Goal: Task Accomplishment & Management: Use online tool/utility

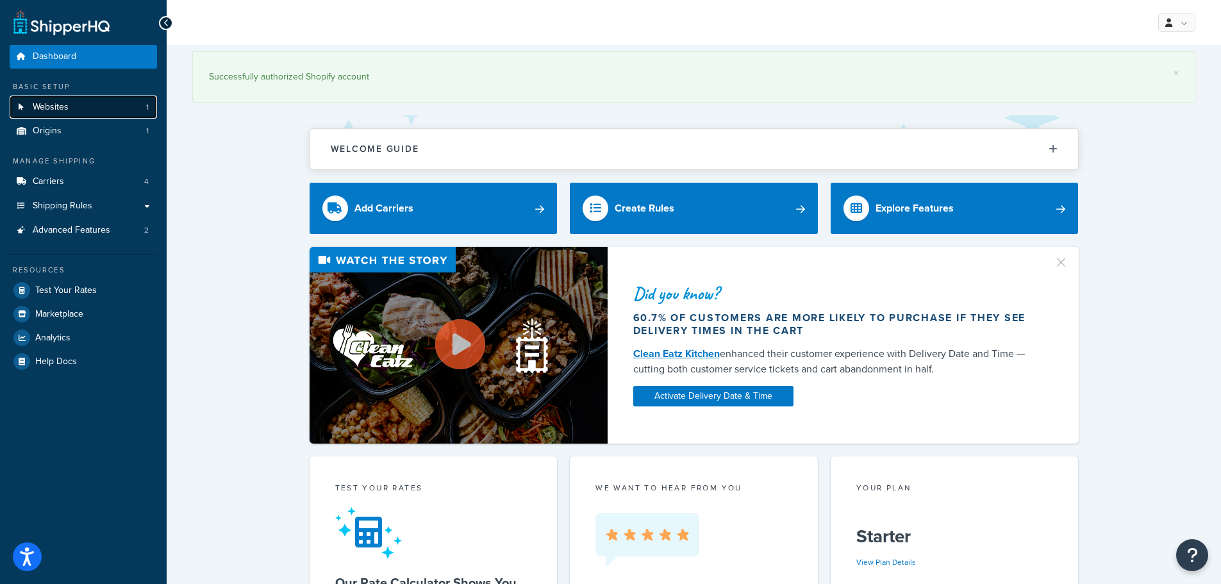
click at [97, 100] on link "Websites 1" at bounding box center [83, 108] width 147 height 24
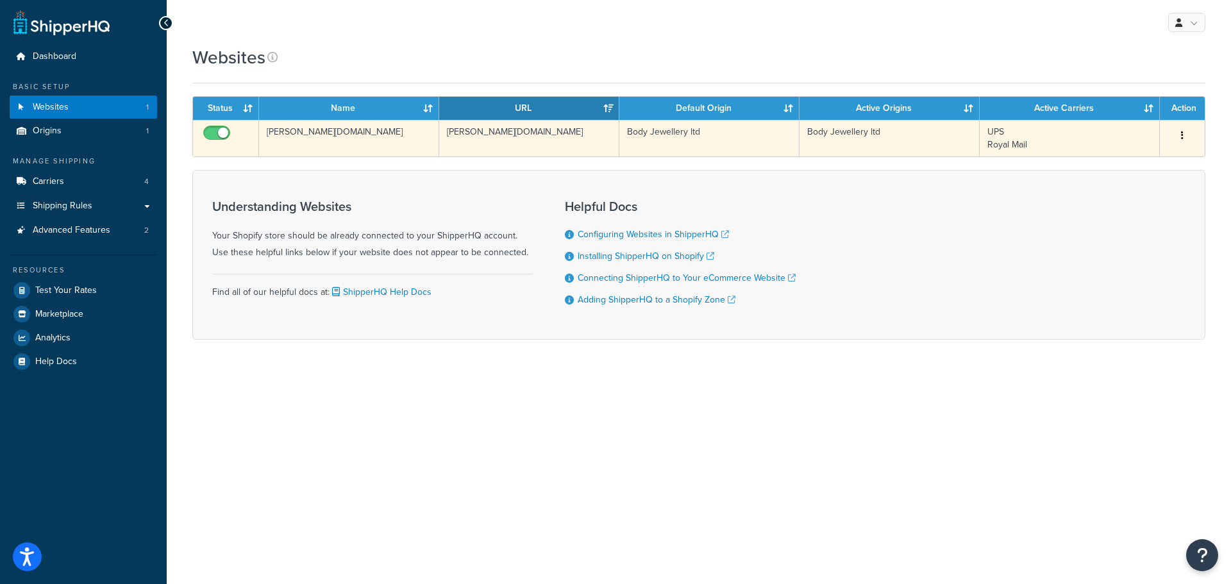
click at [1180, 136] on button "button" at bounding box center [1182, 136] width 18 height 21
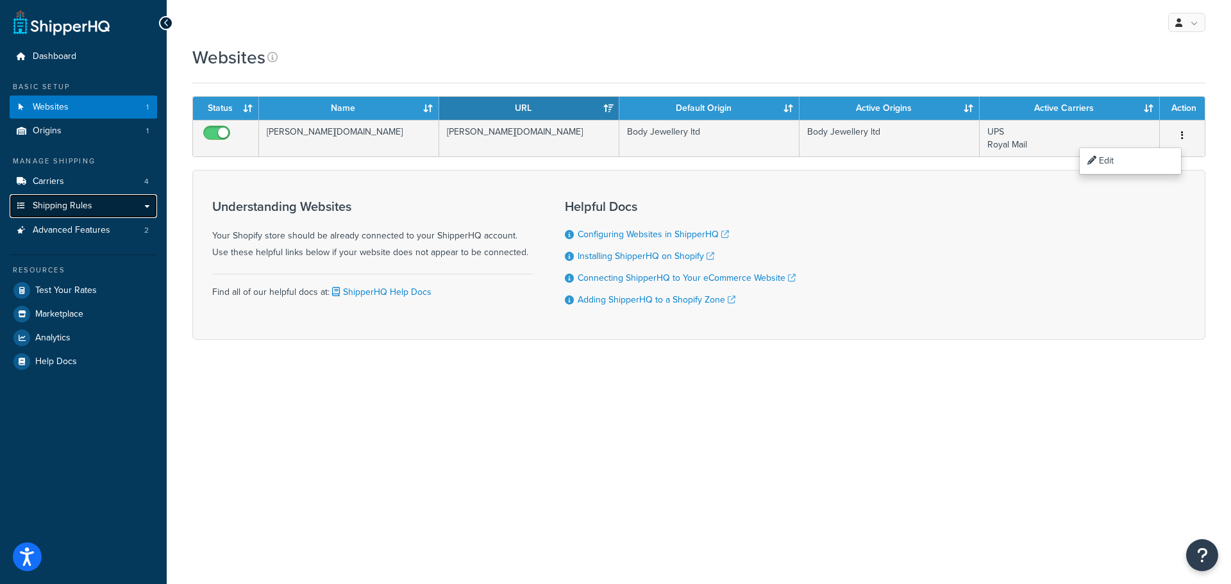
click at [85, 206] on span "Shipping Rules" at bounding box center [63, 206] width 60 height 11
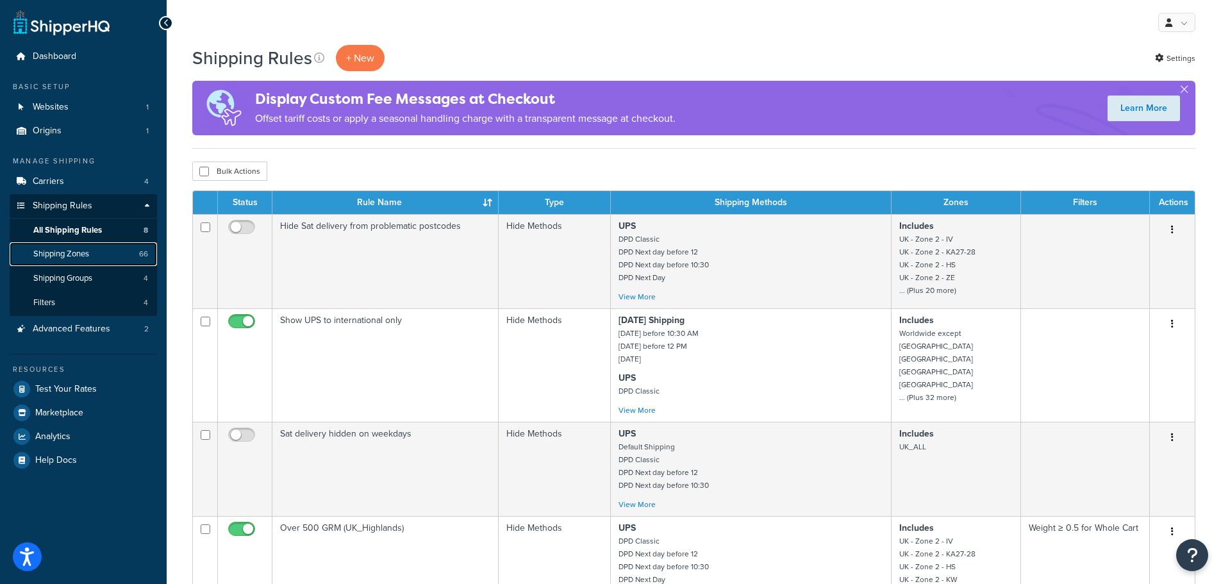
click at [68, 257] on span "Shipping Zones" at bounding box center [61, 254] width 56 height 11
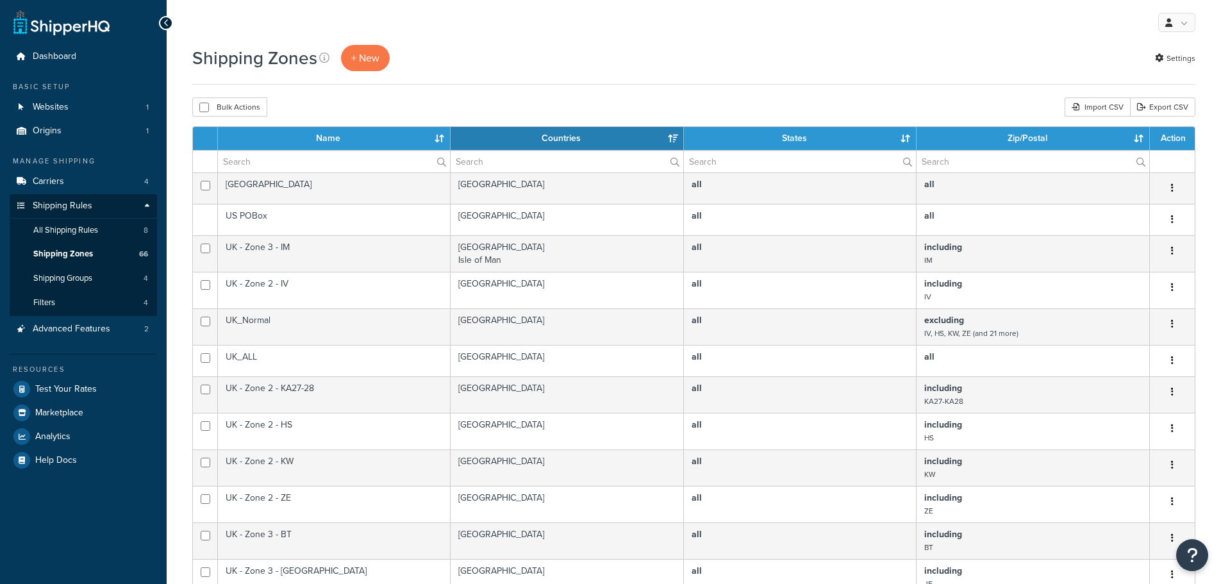
select select "15"
click at [64, 276] on span "Shipping Groups" at bounding box center [62, 278] width 59 height 11
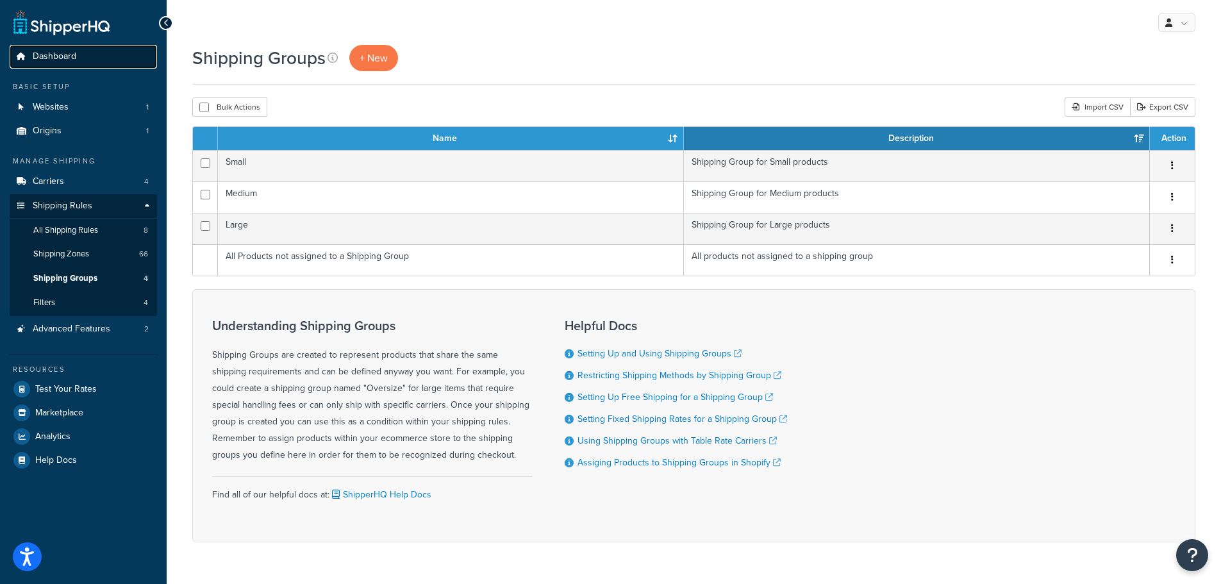
click at [66, 55] on span "Dashboard" at bounding box center [55, 56] width 44 height 11
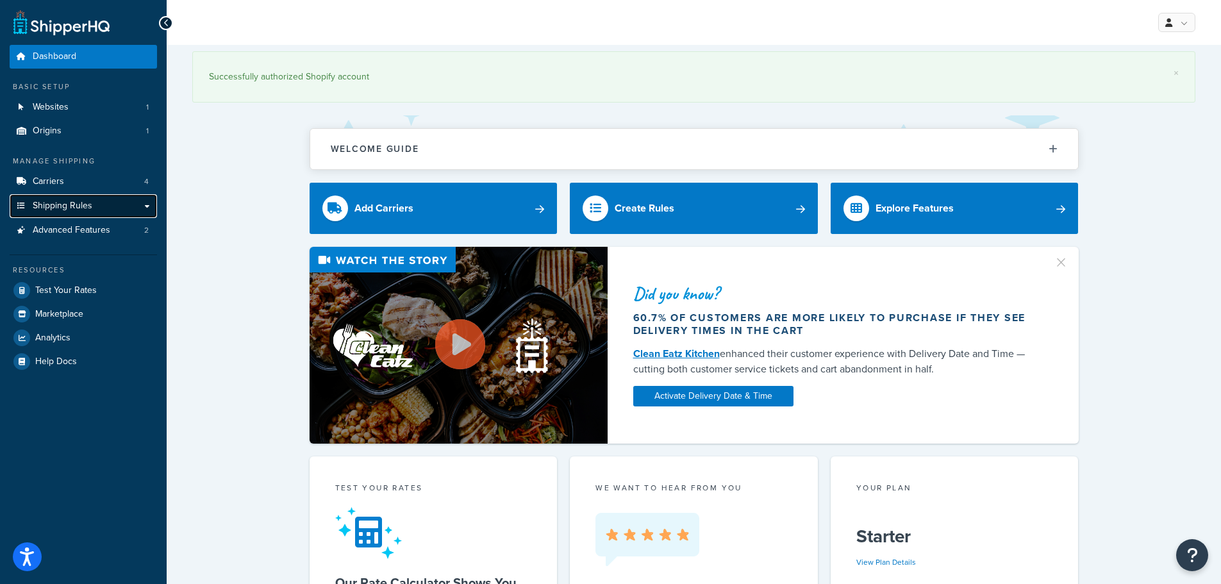
click at [80, 206] on span "Shipping Rules" at bounding box center [63, 206] width 60 height 11
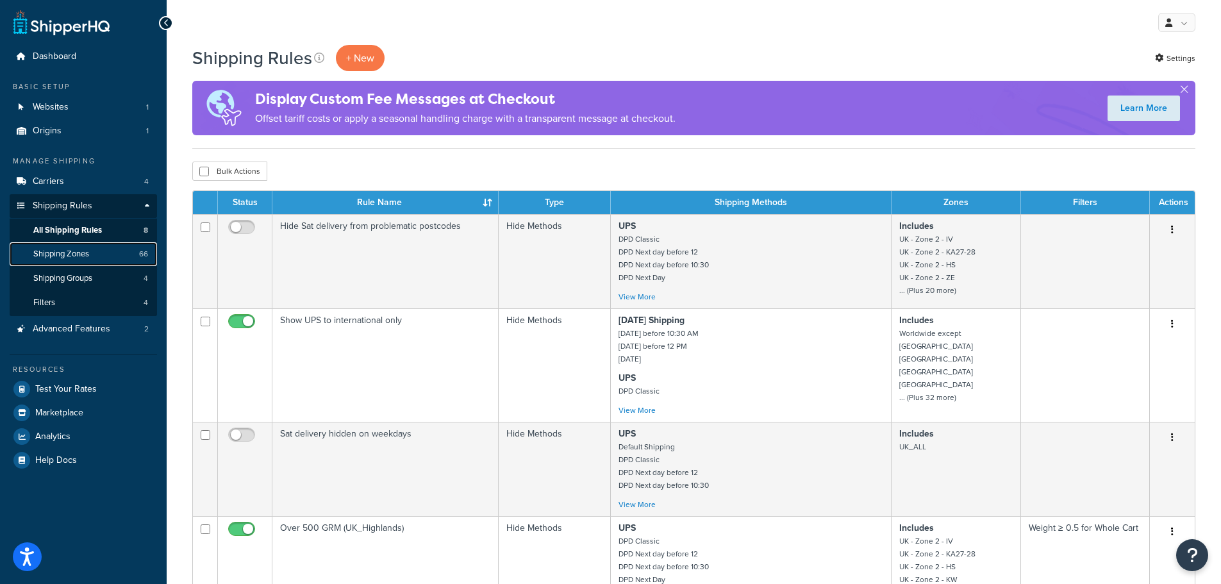
click at [83, 251] on span "Shipping Zones" at bounding box center [61, 254] width 56 height 11
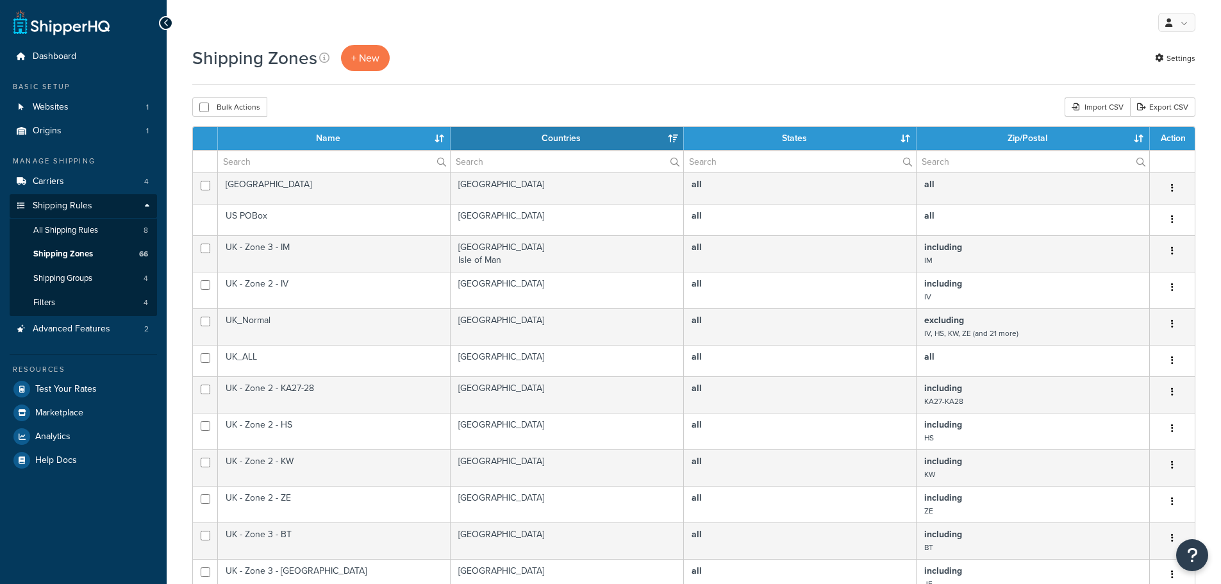
select select "15"
click at [65, 225] on span "All Shipping Rules" at bounding box center [65, 230] width 65 height 11
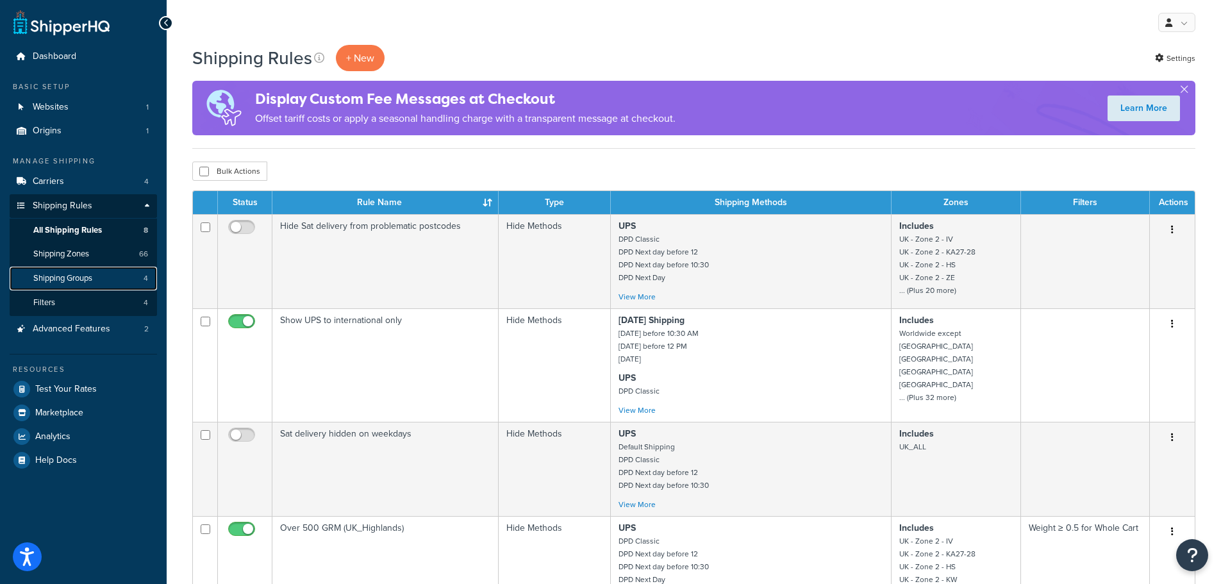
click at [66, 283] on span "Shipping Groups" at bounding box center [62, 278] width 59 height 11
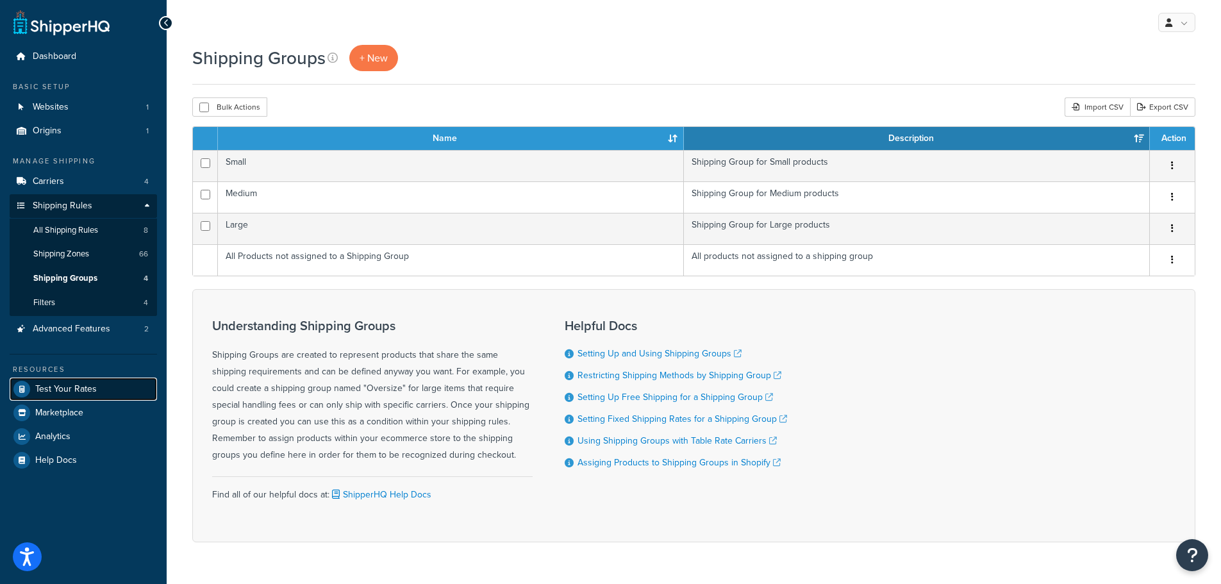
click at [87, 393] on span "Test Your Rates" at bounding box center [66, 389] width 62 height 11
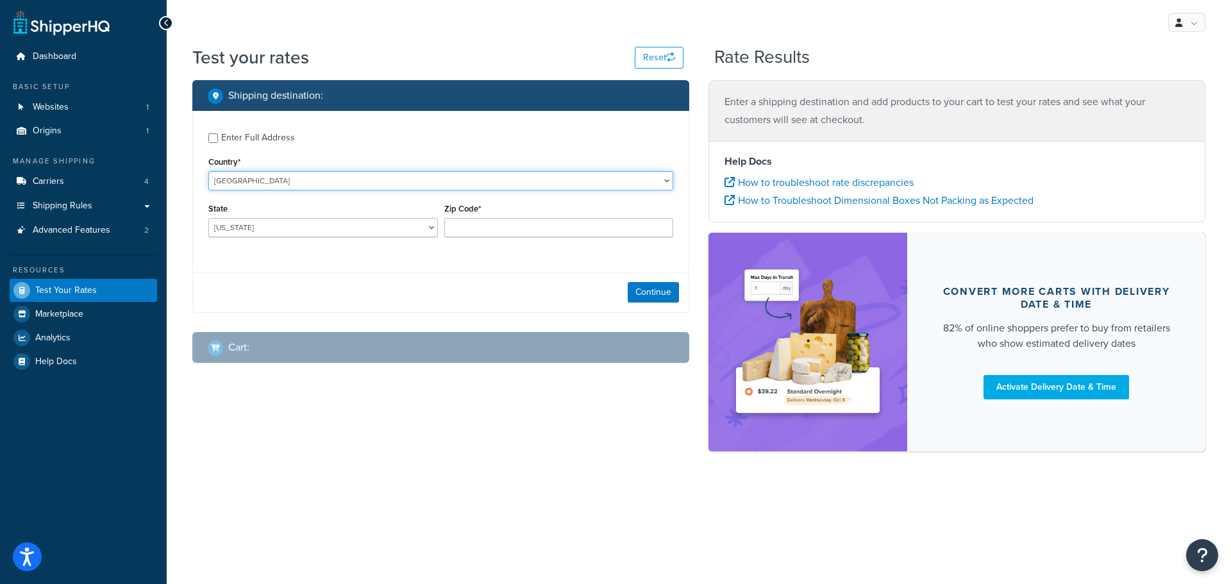
click at [269, 179] on select "United States United Kingdom Afghanistan Åland Islands Albania Algeria American…" at bounding box center [440, 180] width 465 height 19
select select "GB"
click at [208, 171] on select "United States United Kingdom Afghanistan Åland Islands Albania Algeria American…" at bounding box center [440, 180] width 465 height 19
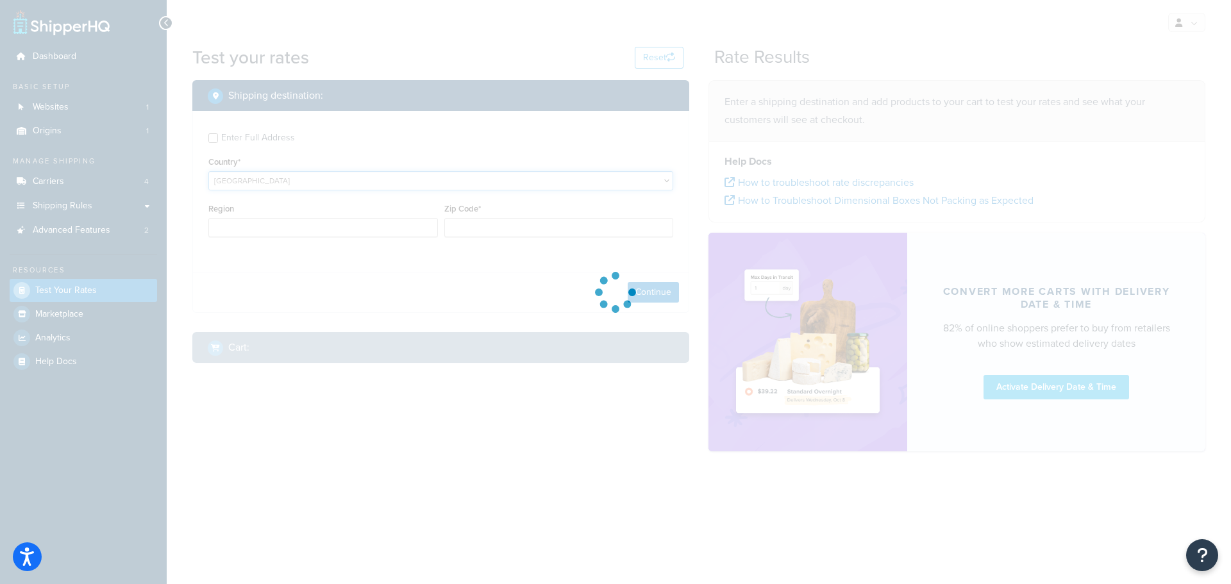
type input "AL"
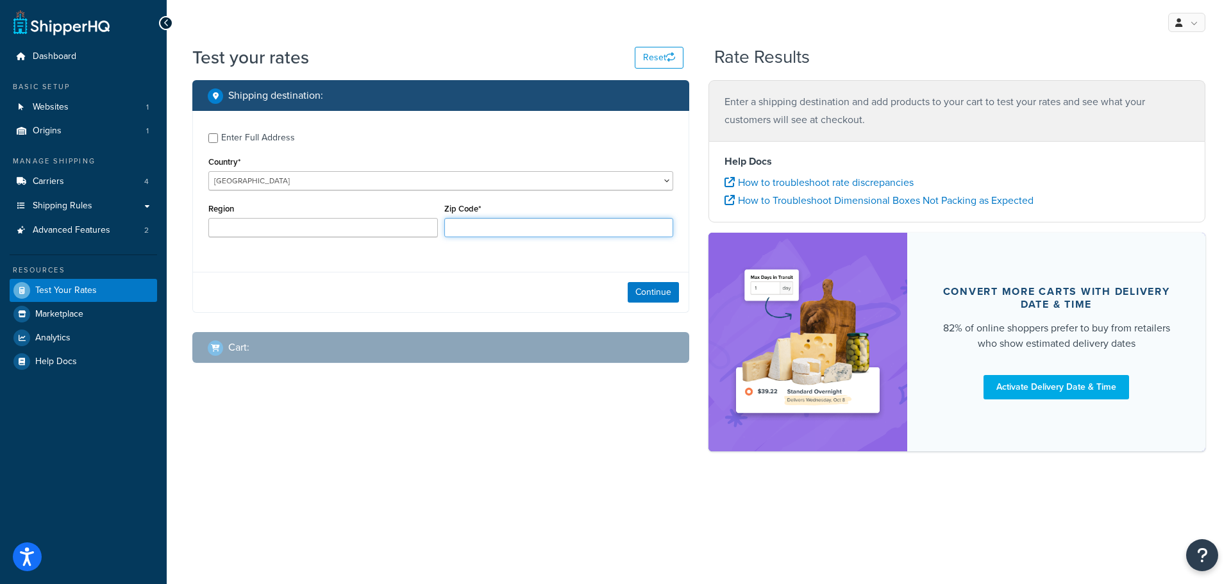
click at [474, 229] on input "Zip Code*" at bounding box center [559, 227] width 230 height 19
paste input "CB9"
type input "CB9"
paste input "CB9"
type input "CB9"
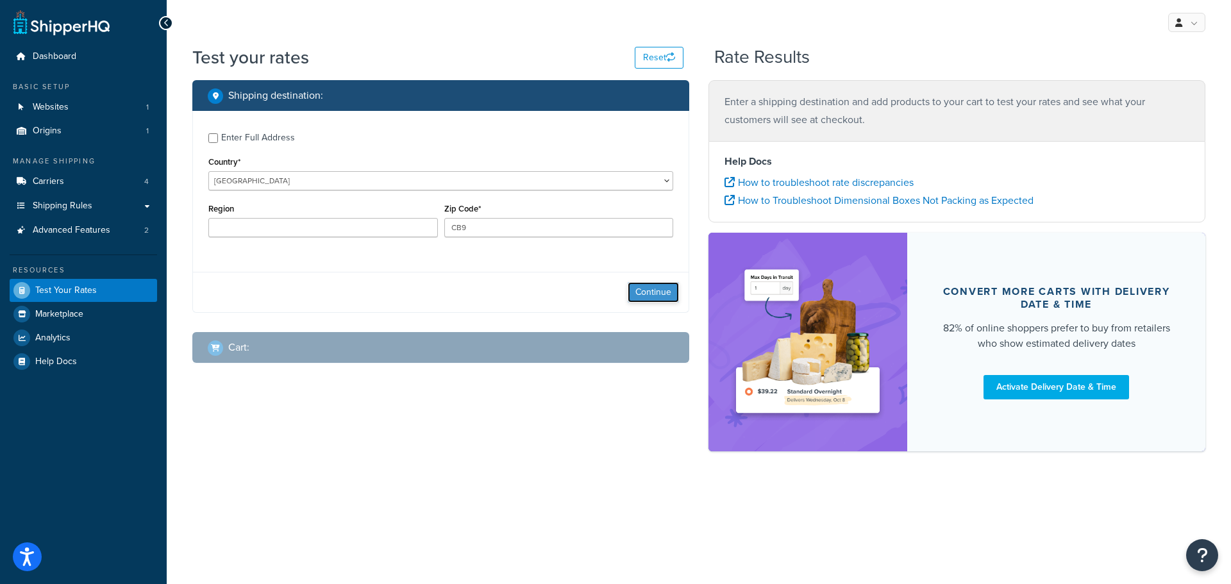
click at [658, 290] on button "Continue" at bounding box center [653, 292] width 51 height 21
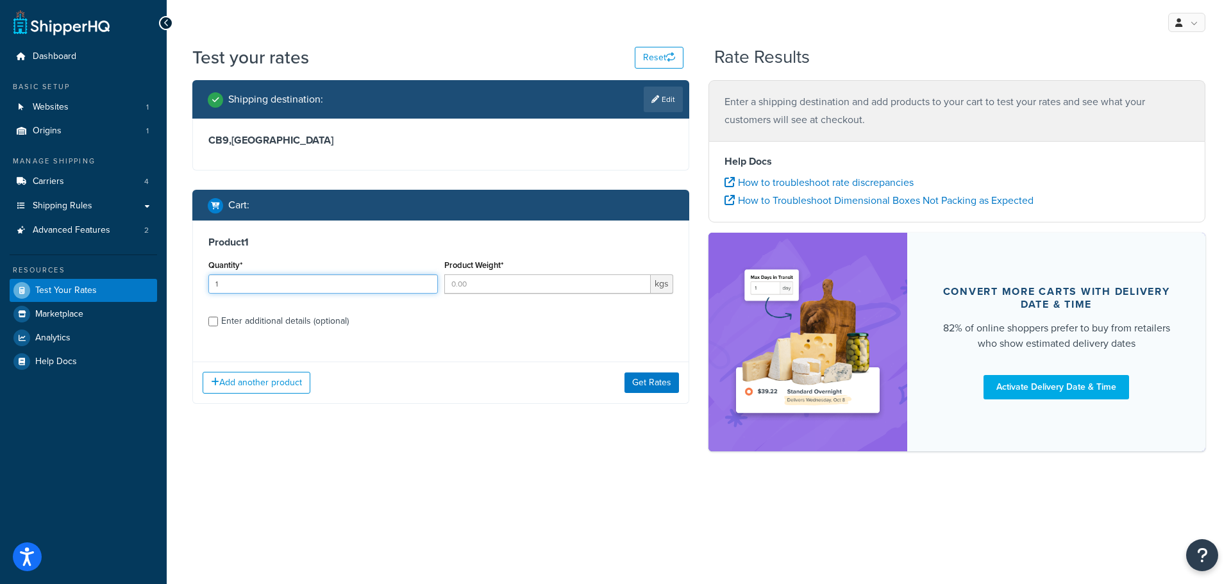
type input "1"
click at [428, 281] on input "1" at bounding box center [323, 283] width 230 height 19
click at [514, 288] on input "Product Weight*" at bounding box center [547, 283] width 207 height 19
type input "0.001"
click at [653, 388] on button "Get Rates" at bounding box center [651, 382] width 54 height 21
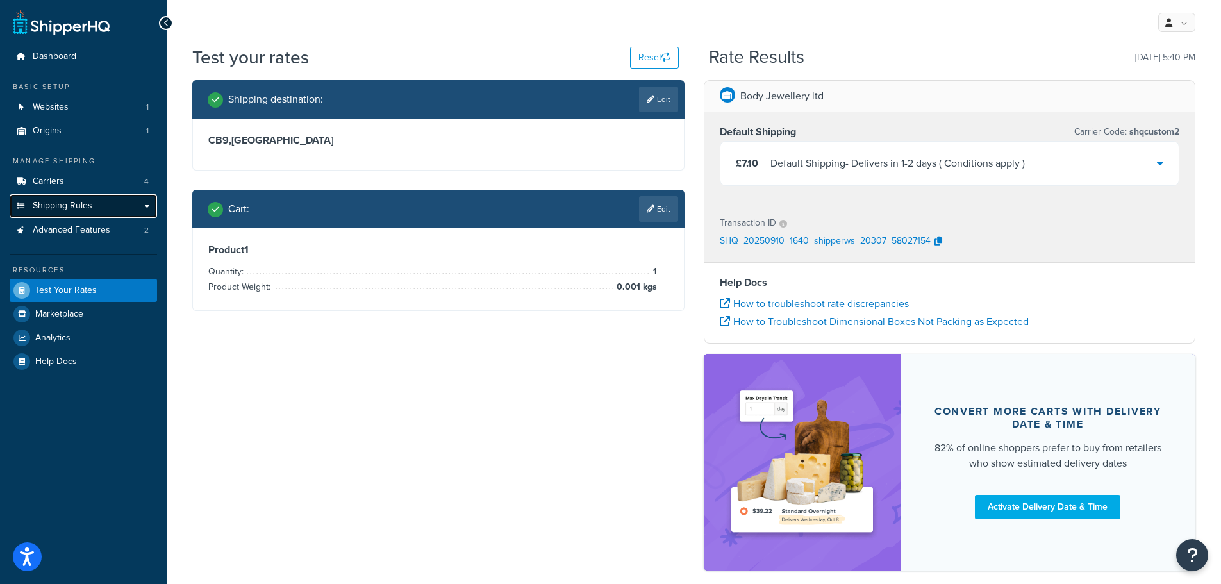
click at [94, 205] on link "Shipping Rules" at bounding box center [83, 206] width 147 height 24
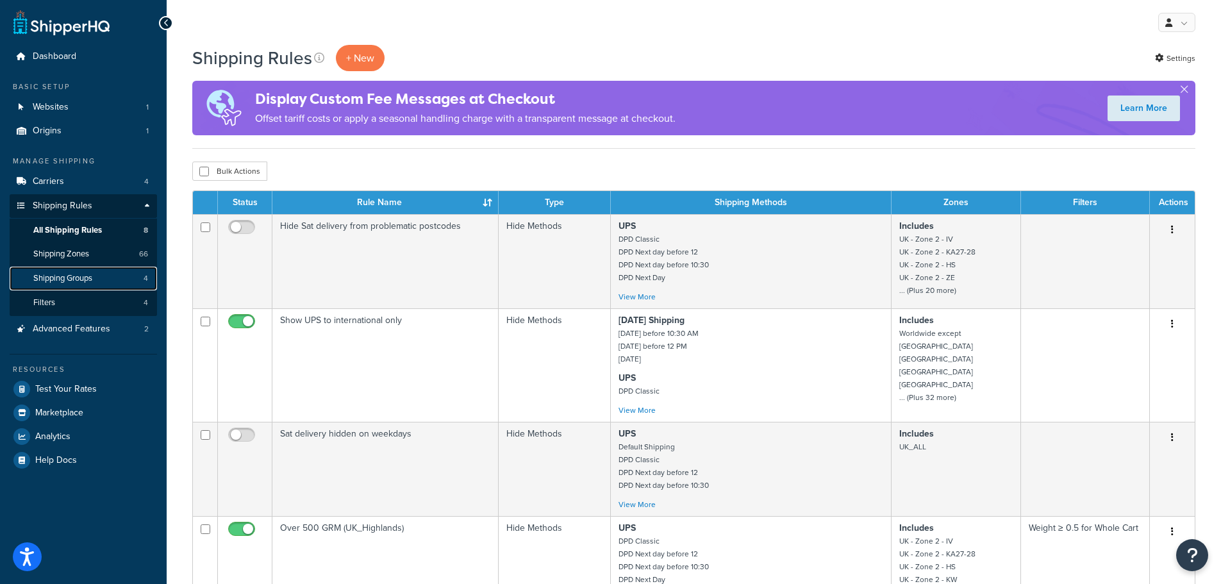
click at [96, 276] on link "Shipping Groups 4" at bounding box center [83, 279] width 147 height 24
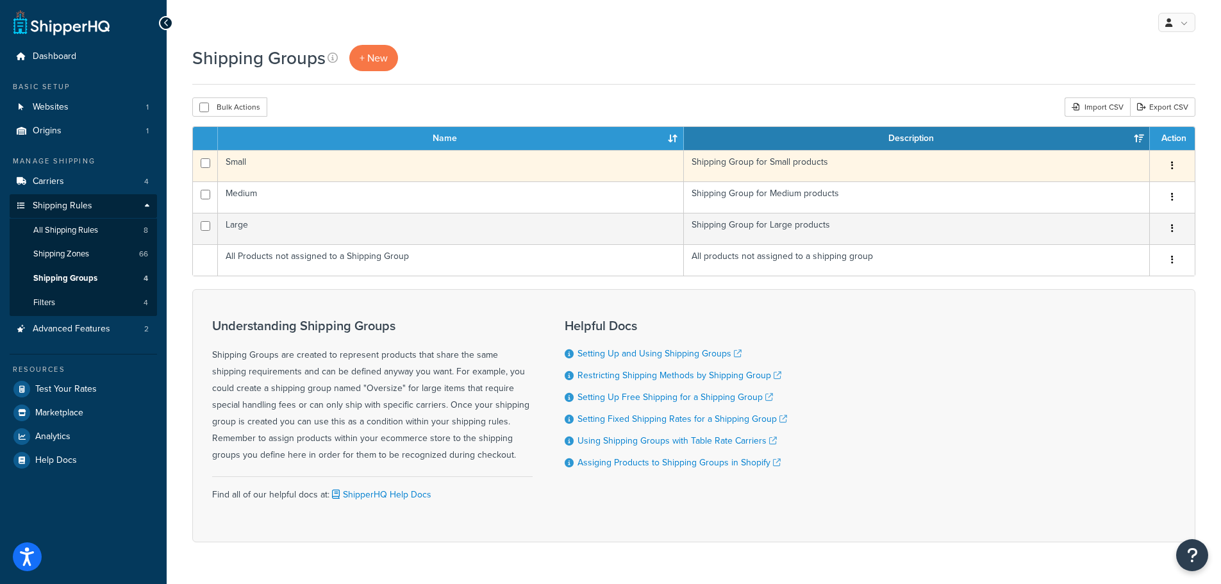
click at [1172, 169] on icon "button" at bounding box center [1172, 165] width 3 height 9
click at [1131, 189] on link "Edit" at bounding box center [1120, 192] width 101 height 26
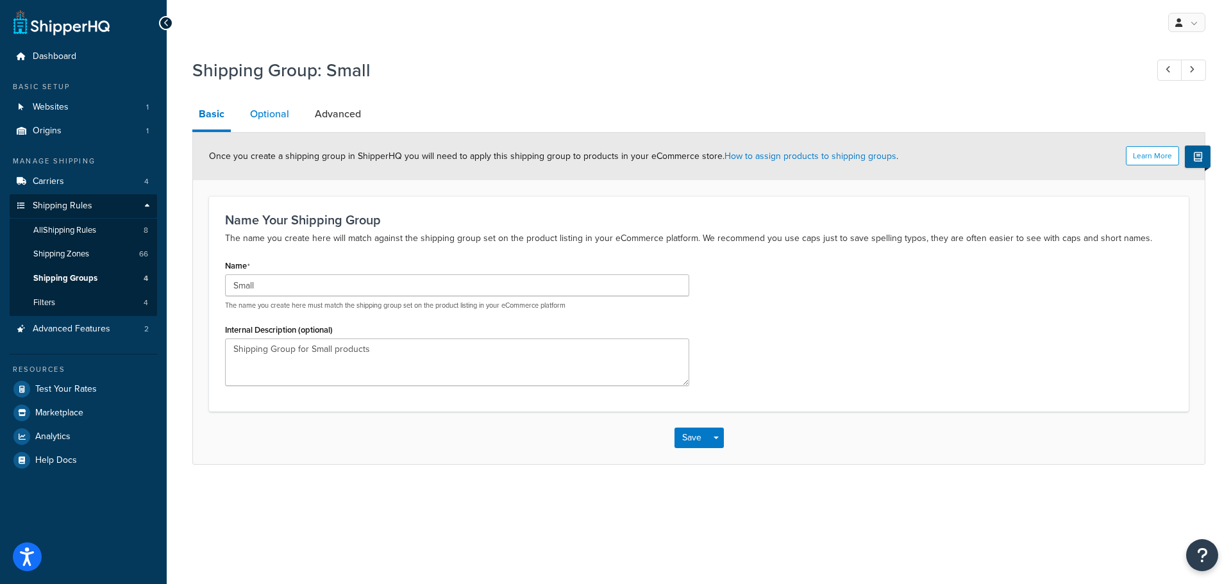
click at [264, 112] on link "Optional" at bounding box center [270, 114] width 52 height 31
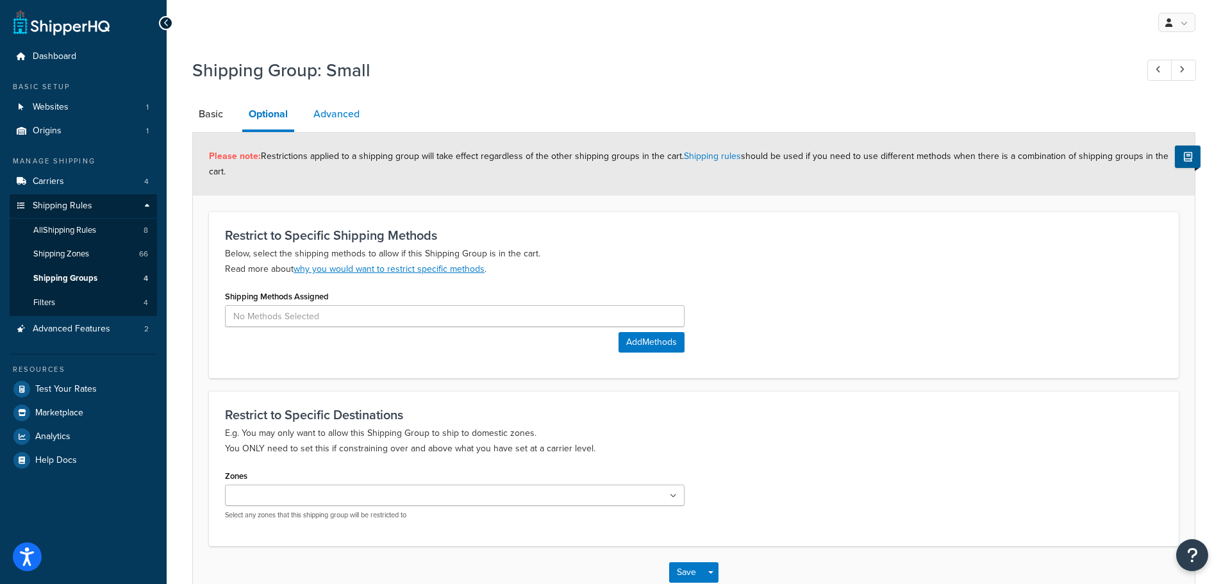
click at [324, 113] on link "Advanced" at bounding box center [336, 114] width 59 height 31
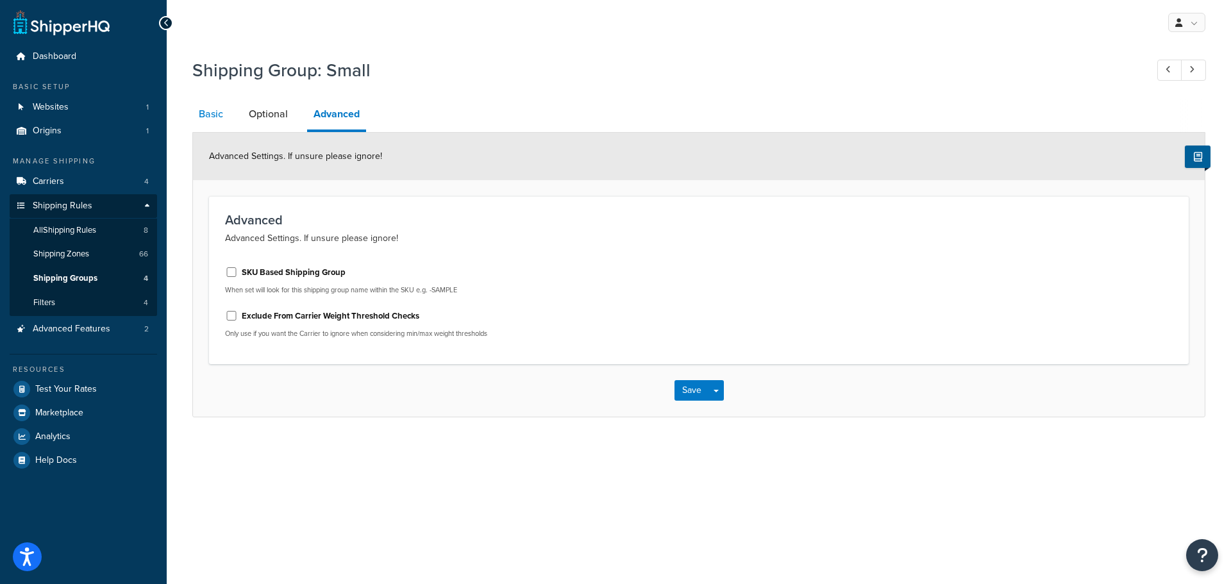
click at [206, 111] on link "Basic" at bounding box center [210, 114] width 37 height 31
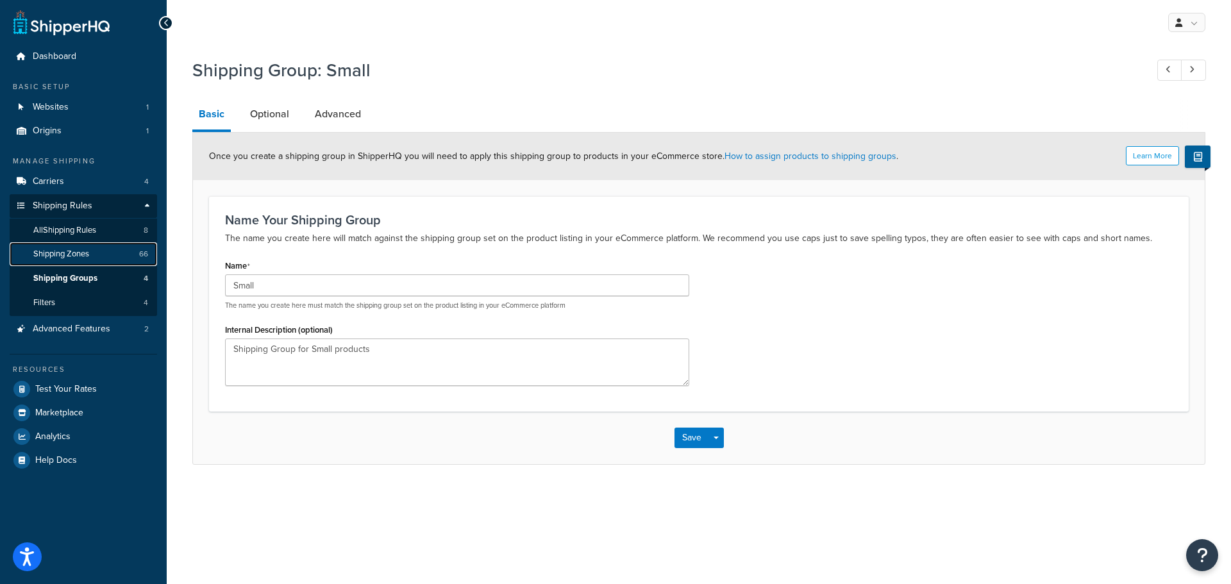
click at [65, 254] on span "Shipping Zones" at bounding box center [61, 254] width 56 height 11
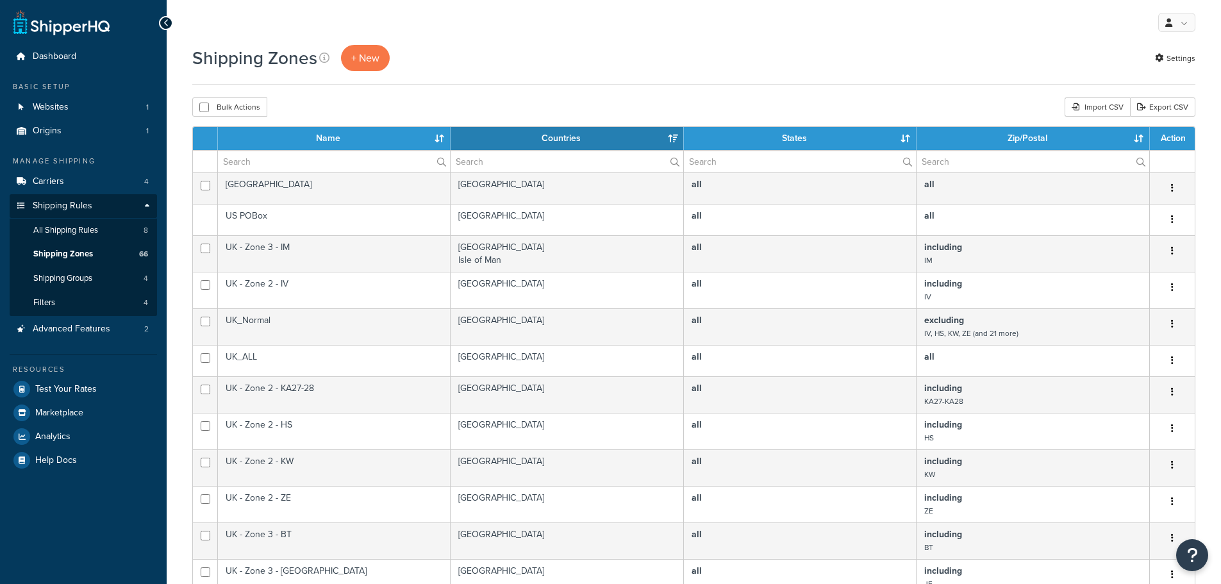
select select "15"
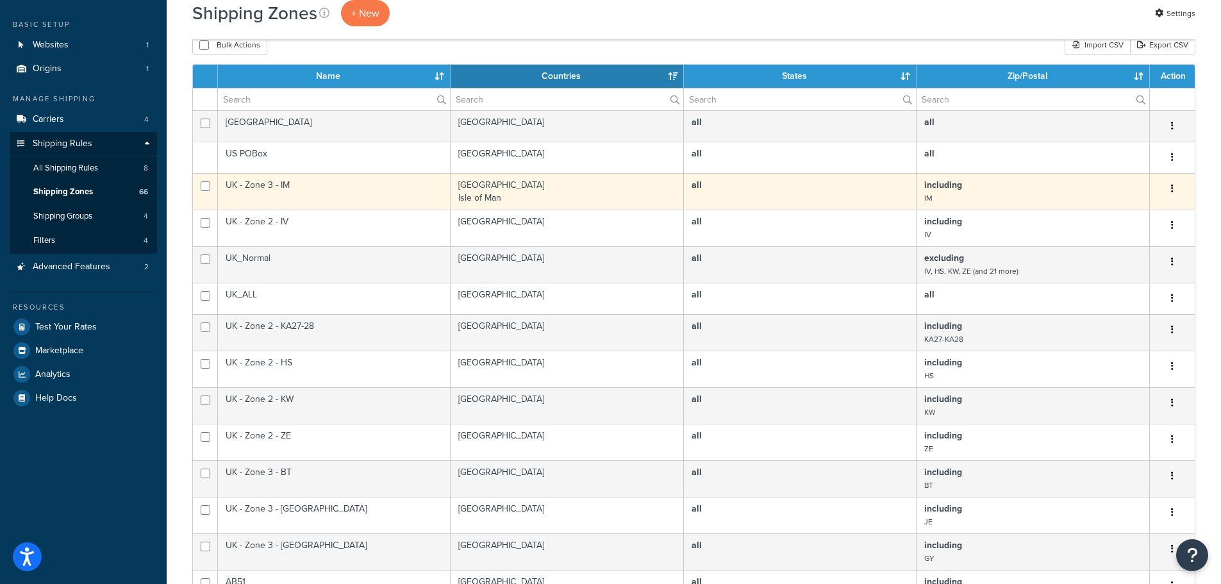
scroll to position [64, 0]
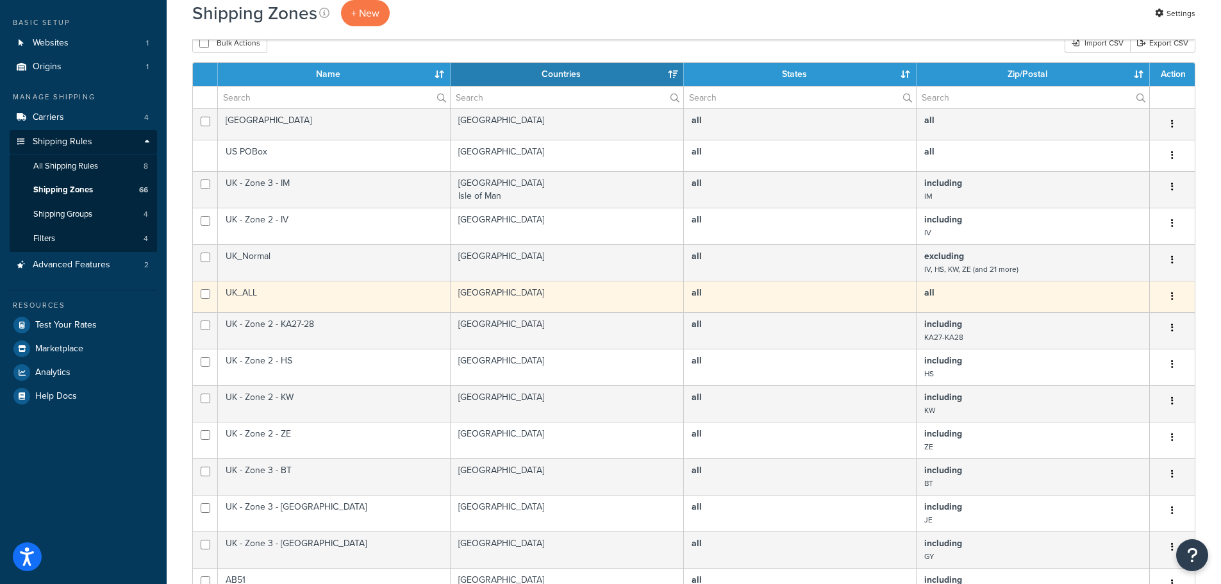
click at [252, 296] on td "UK_ALL" at bounding box center [334, 296] width 233 height 31
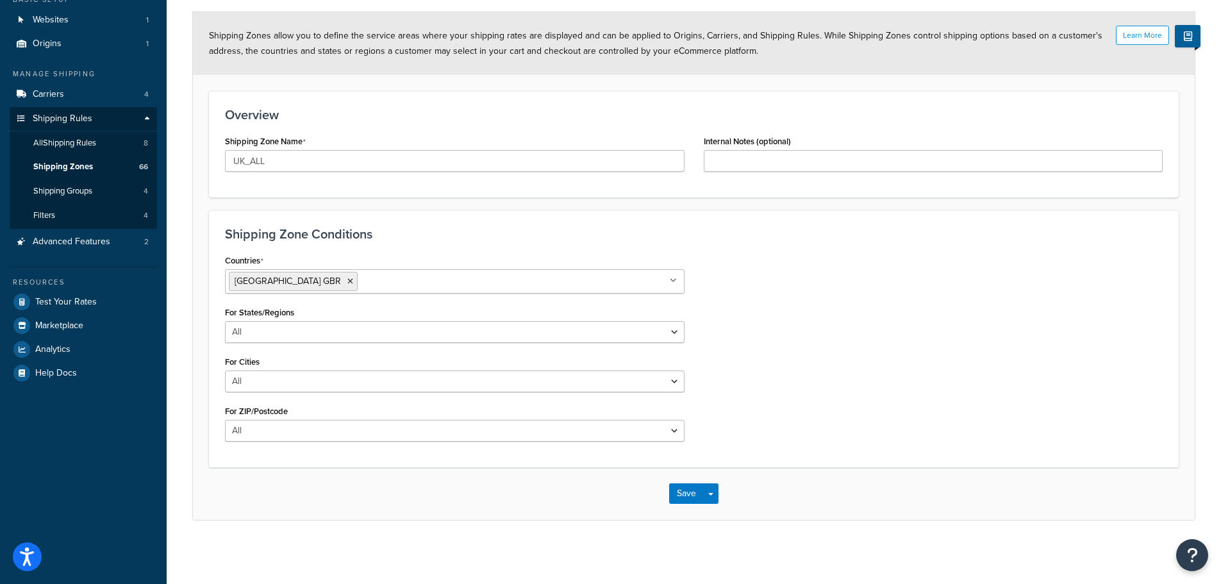
scroll to position [88, 0]
click at [82, 212] on link "Filters 4" at bounding box center [83, 215] width 147 height 24
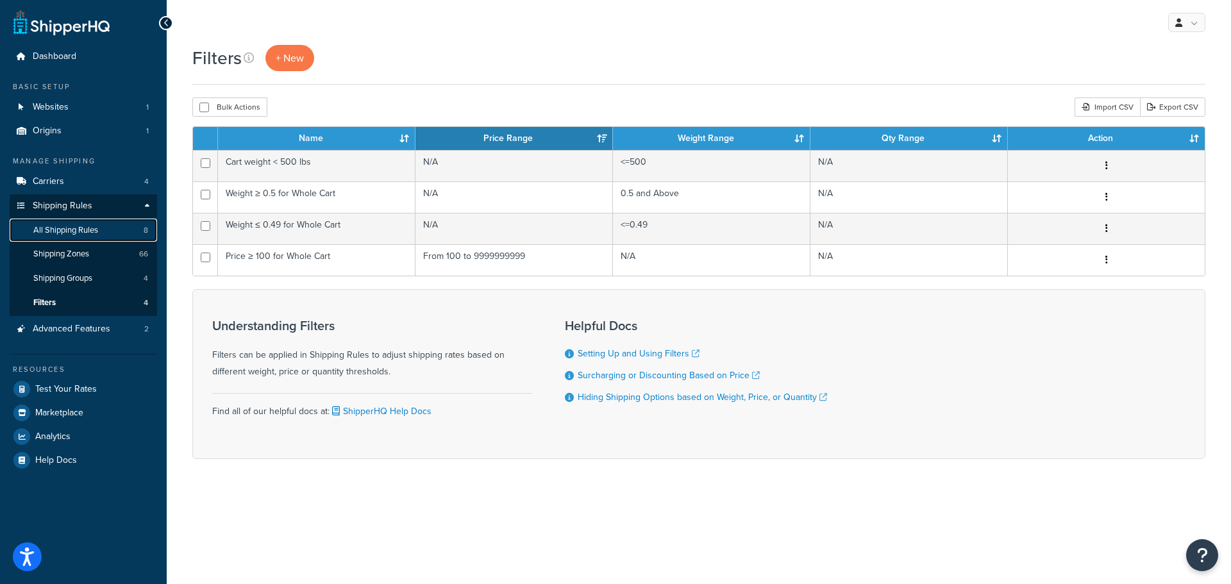
click at [83, 231] on span "All Shipping Rules" at bounding box center [65, 230] width 65 height 11
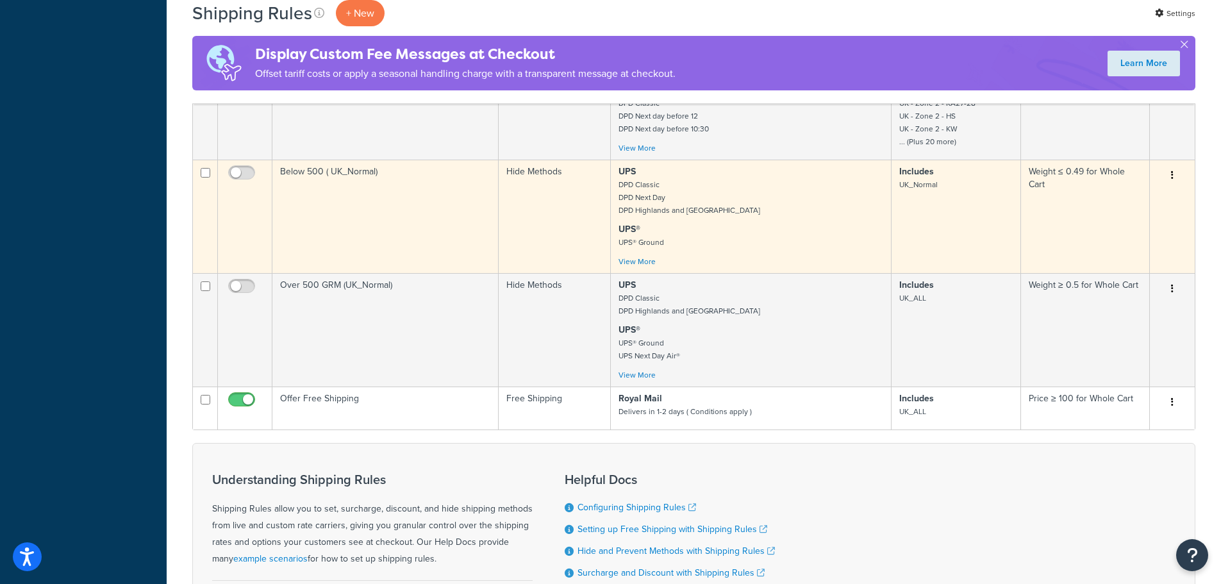
scroll to position [577, 0]
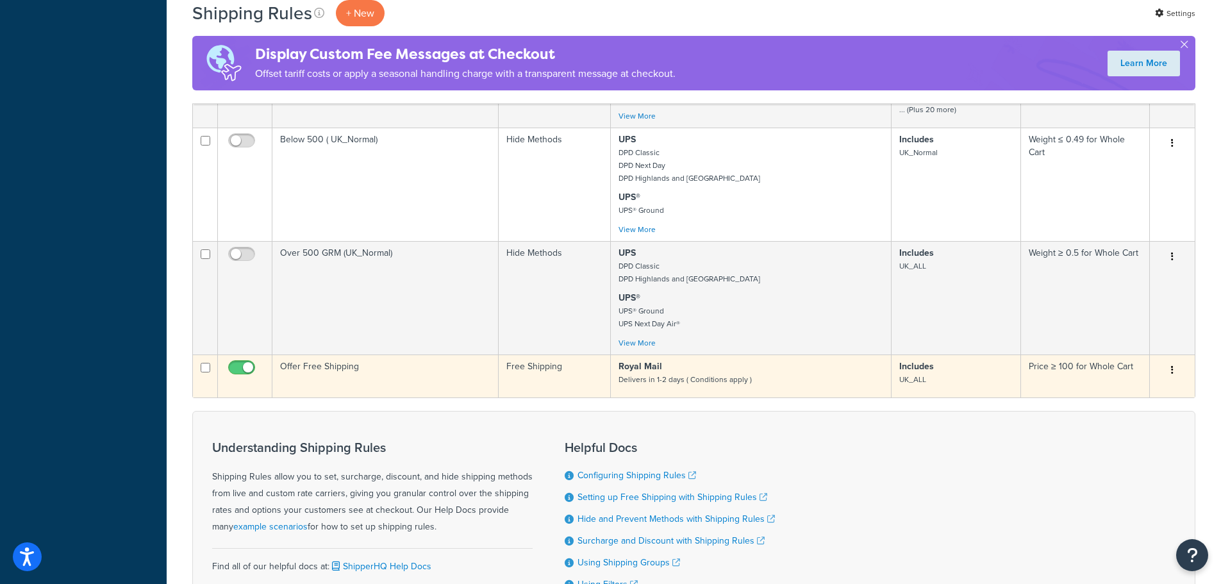
click at [839, 386] on p "Royal Mail Delivers in 1-2 days ( Conditions apply )" at bounding box center [751, 373] width 265 height 26
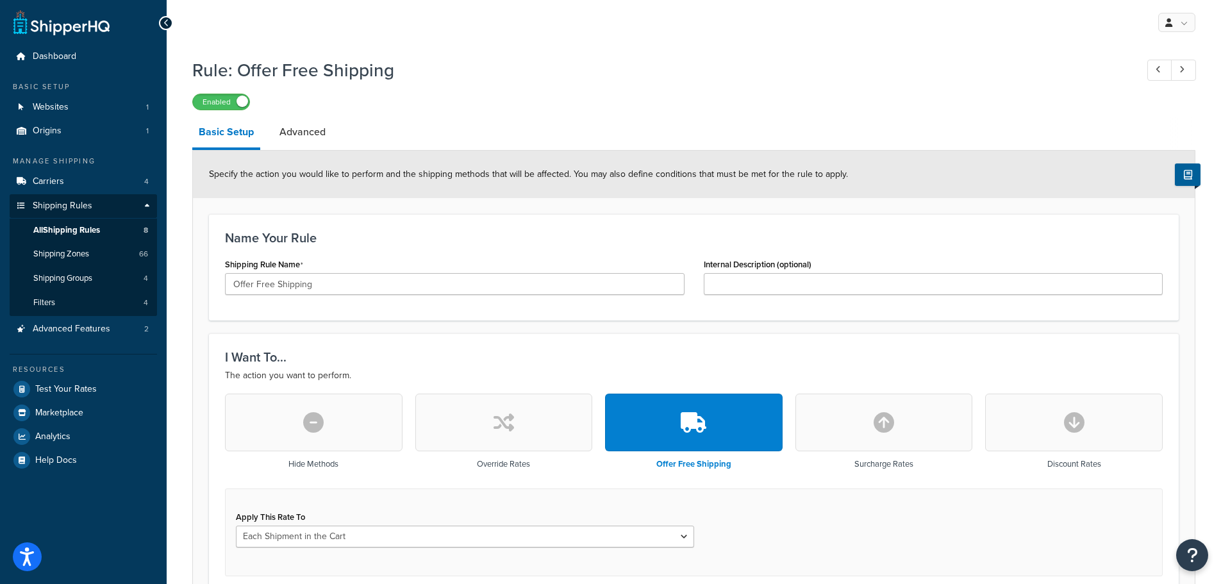
click at [168, 23] on icon at bounding box center [166, 23] width 6 height 9
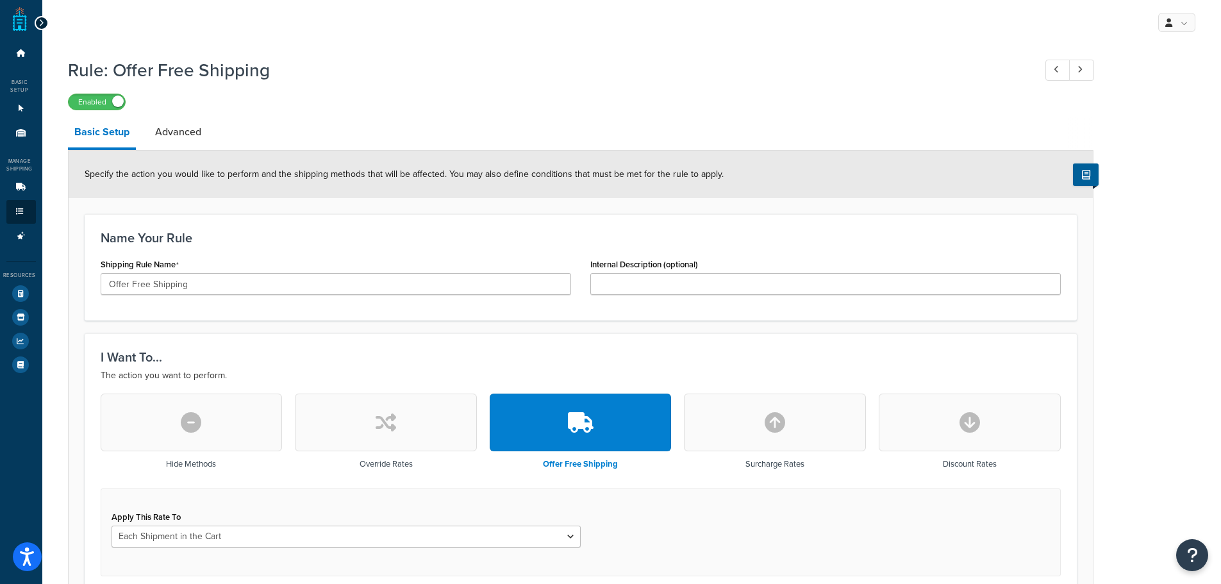
click at [37, 19] on div at bounding box center [42, 23] width 14 height 14
click at [40, 20] on icon at bounding box center [41, 23] width 6 height 9
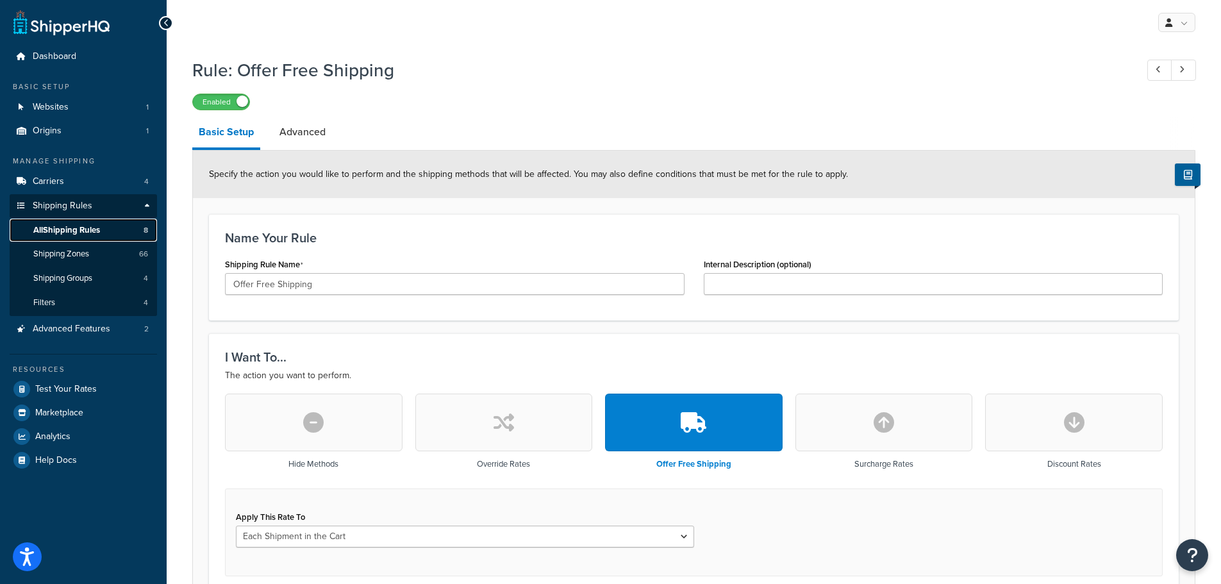
click at [79, 229] on span "All Shipping Rules" at bounding box center [66, 230] width 67 height 11
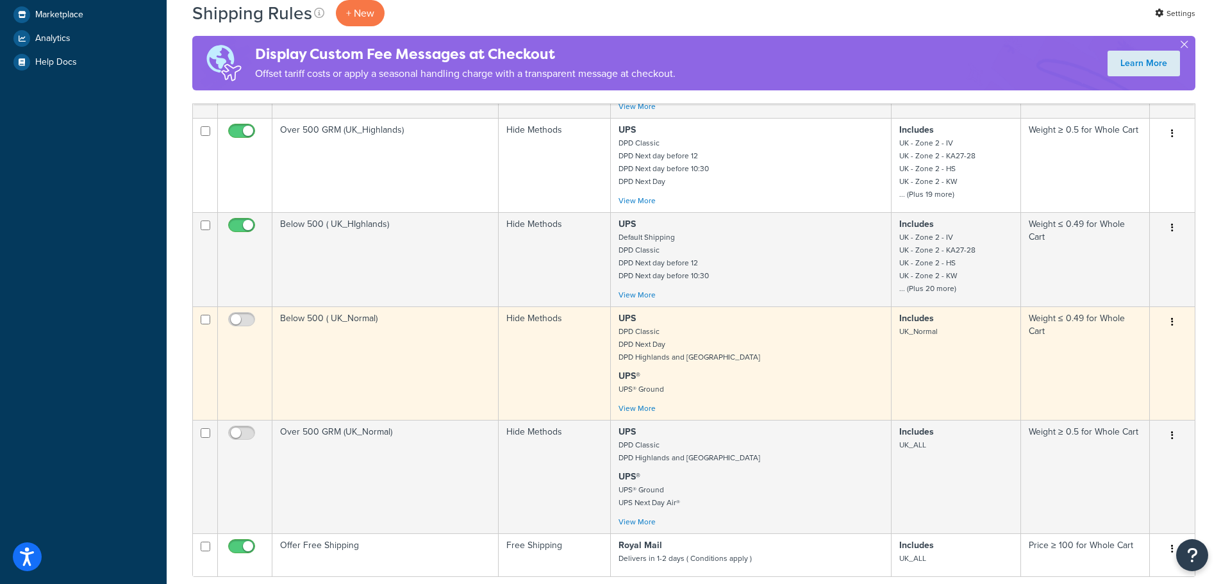
scroll to position [396, 0]
